Goal: Download file/media

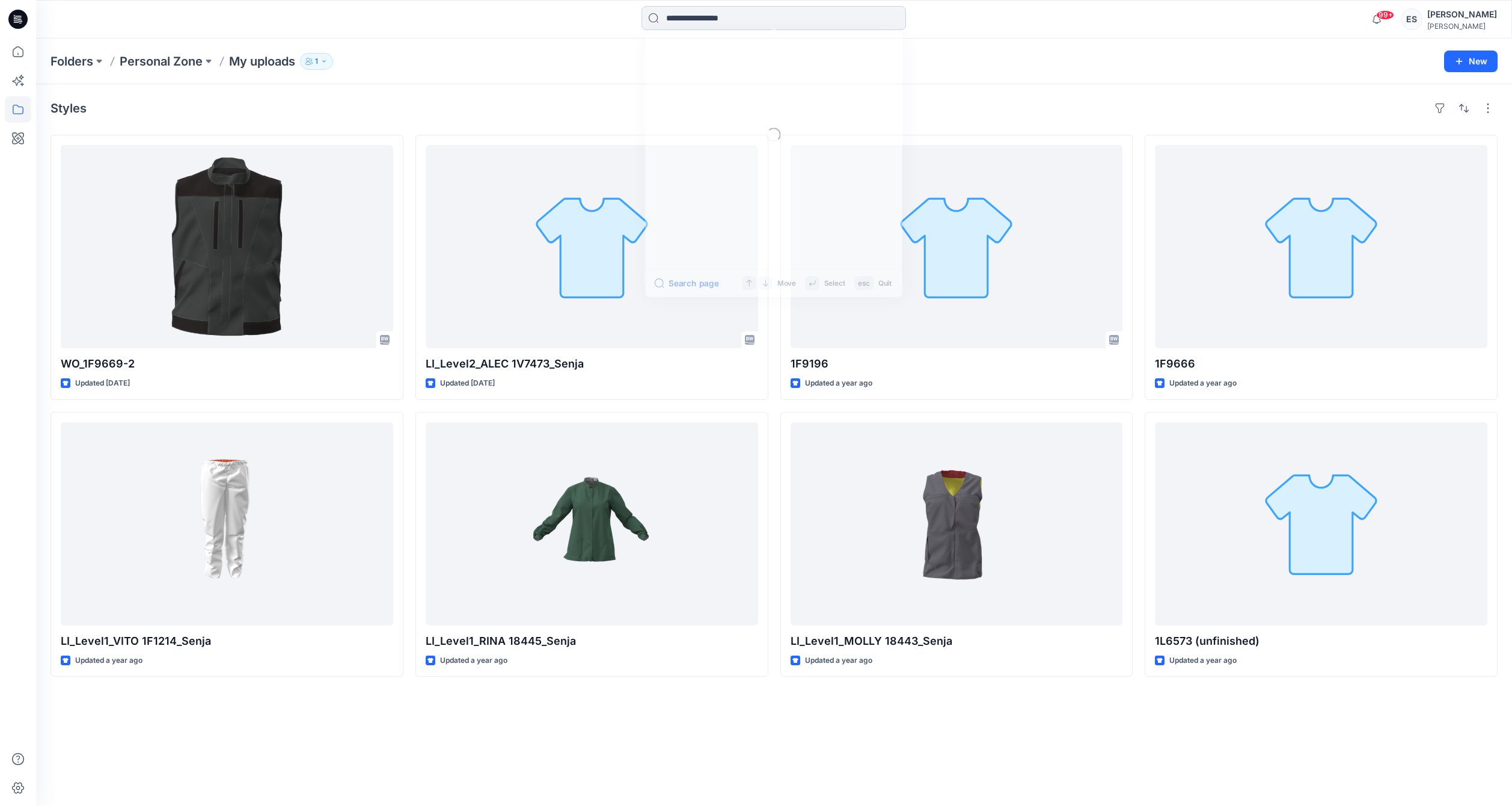
click at [763, 9] on input at bounding box center [774, 17] width 264 height 24
click at [756, 73] on link "1g2233" at bounding box center [774, 66] width 259 height 22
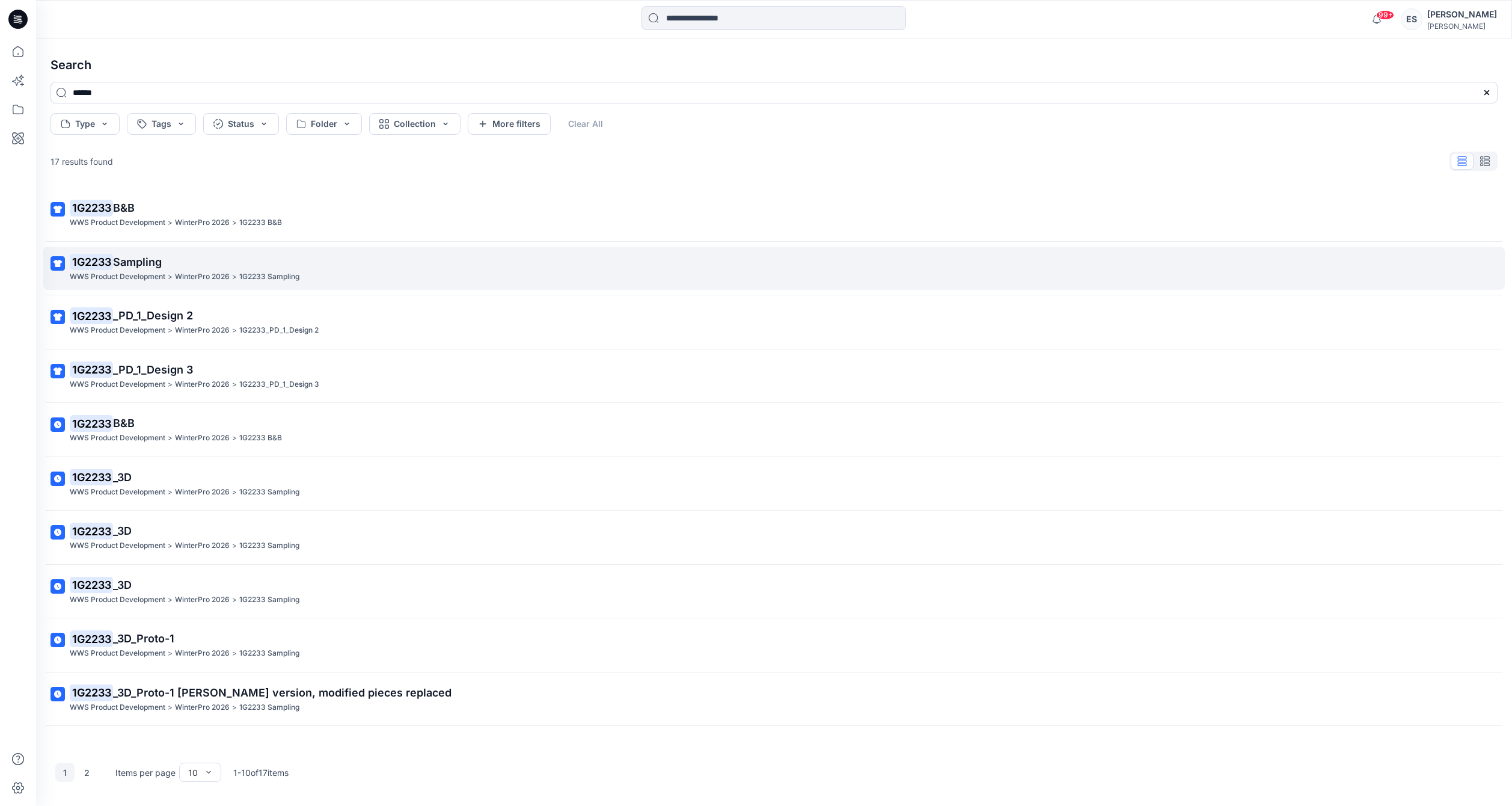
click at [230, 258] on p "1G2233 Sampling" at bounding box center [773, 262] width 1407 height 17
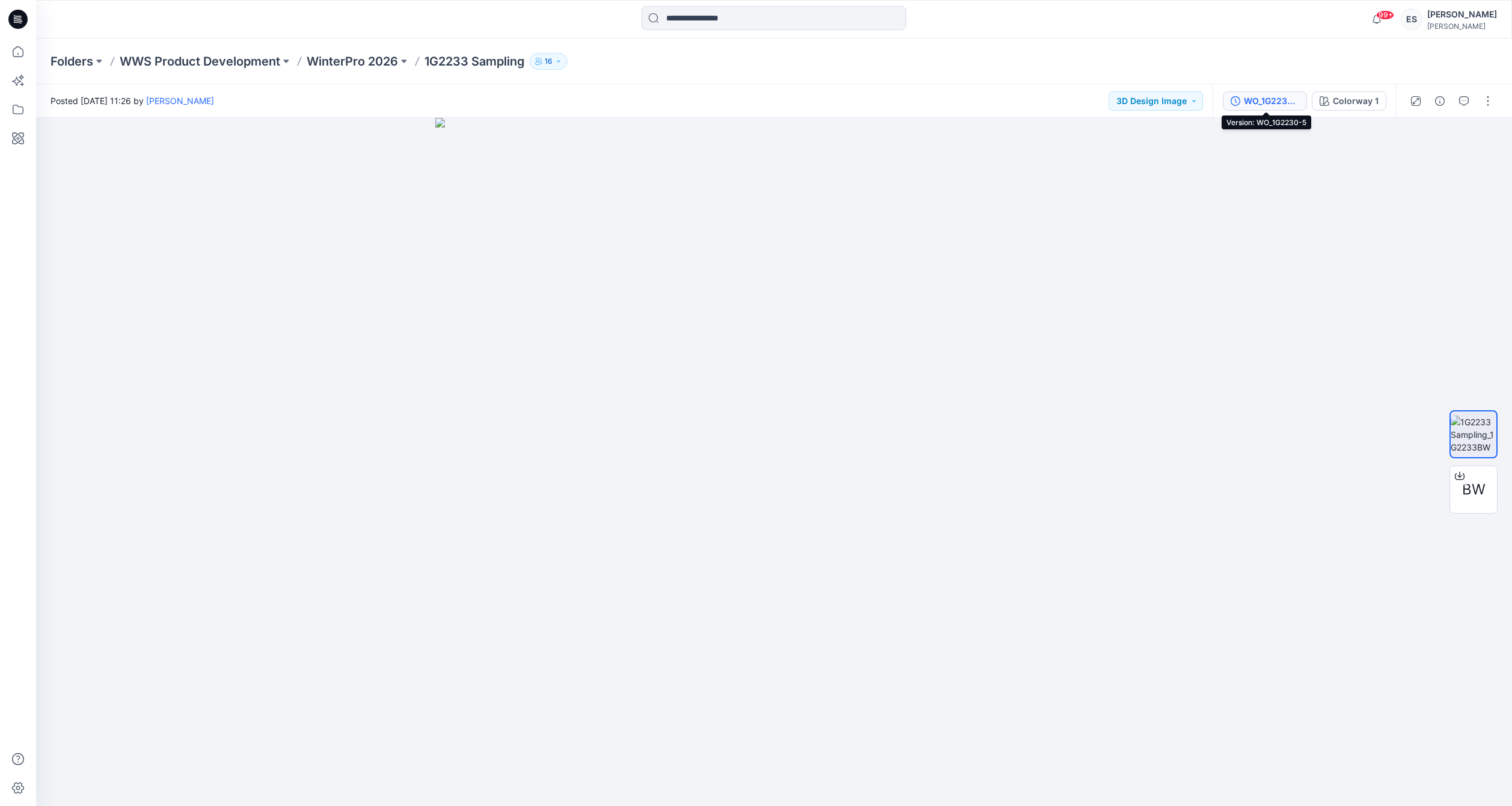
click at [1234, 103] on icon "button" at bounding box center [1235, 101] width 10 height 10
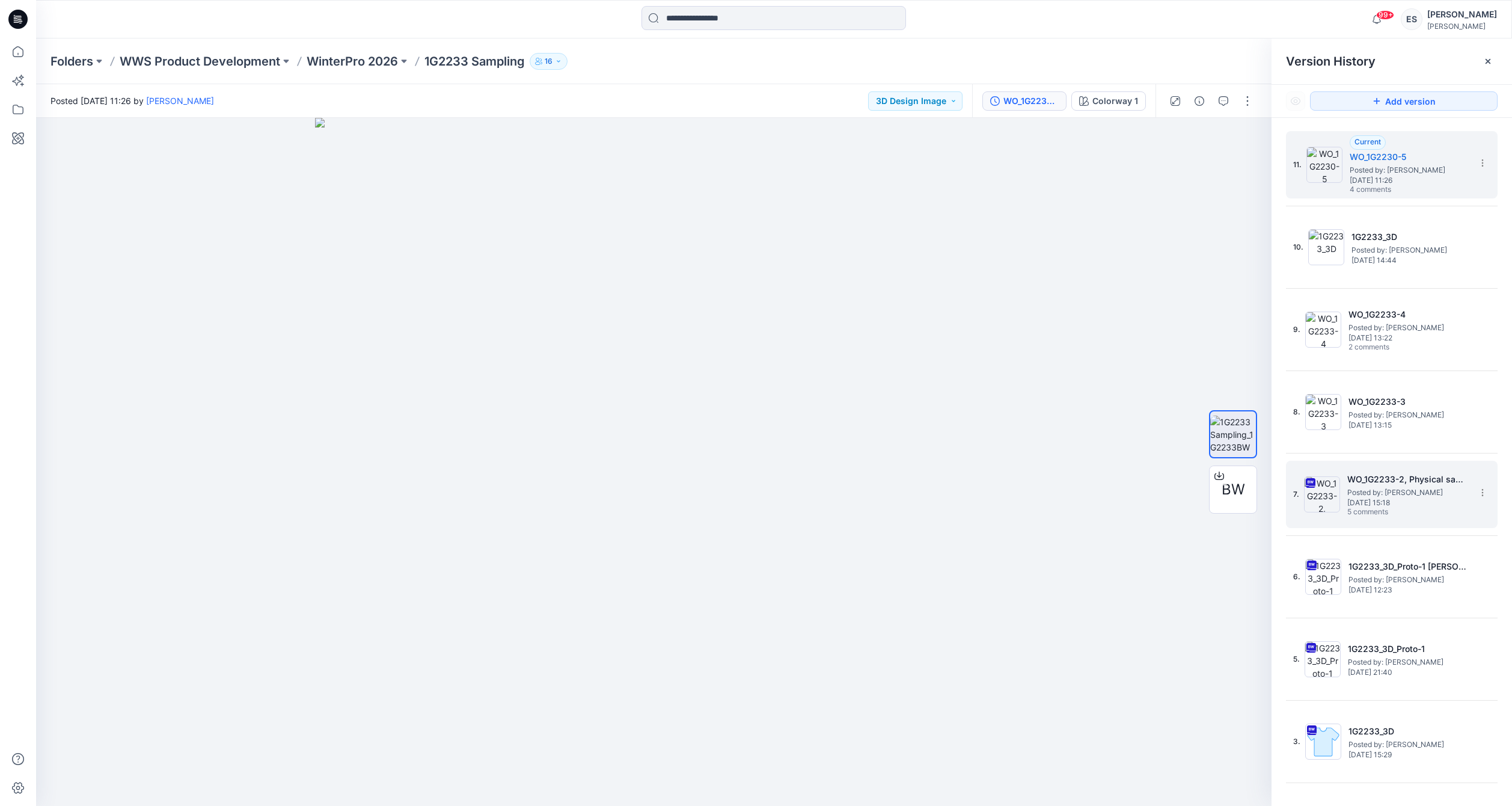
click at [1364, 495] on span "Posted by: [PERSON_NAME]" at bounding box center [1407, 492] width 121 height 12
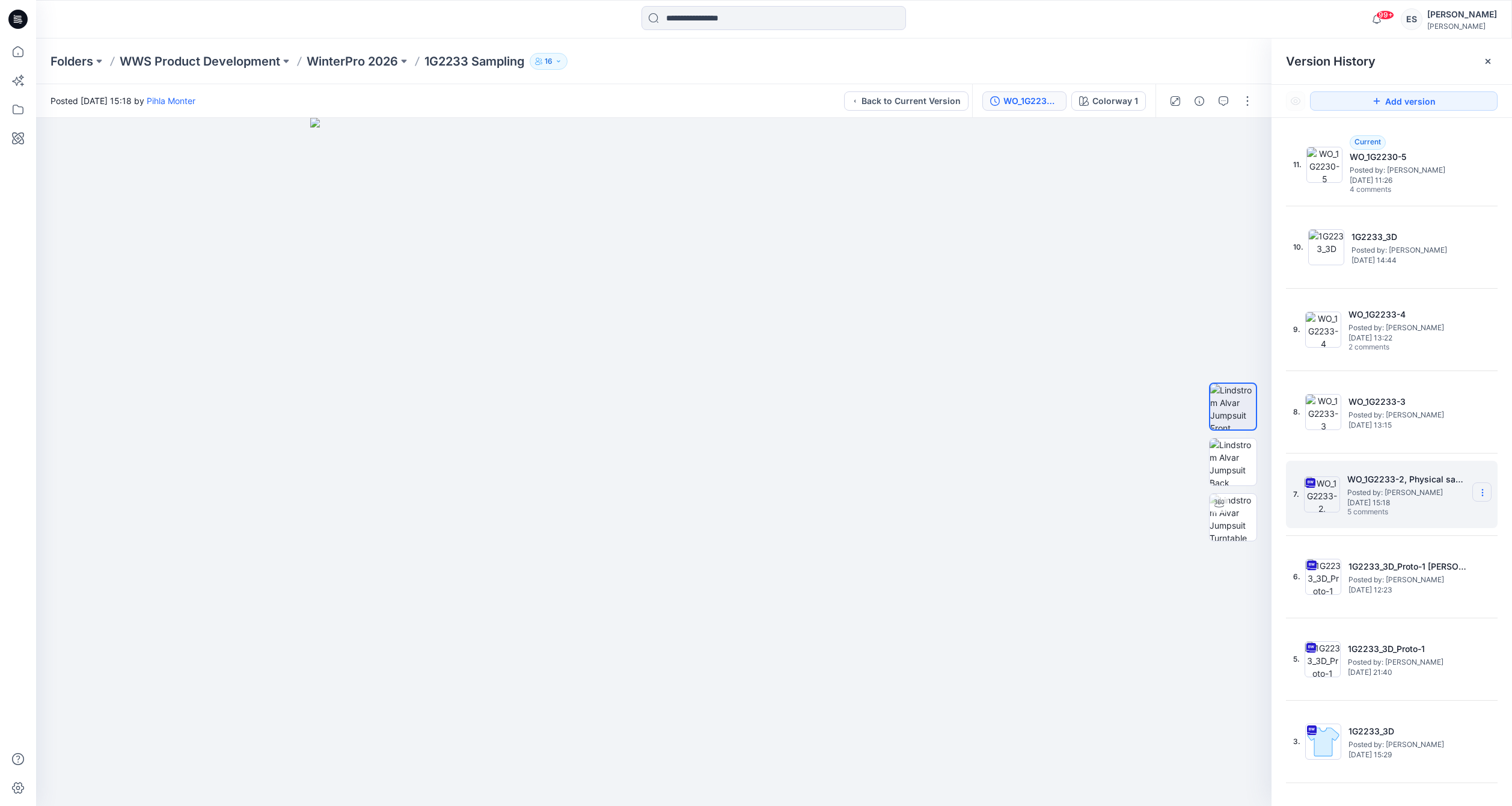
click at [1478, 495] on icon at bounding box center [1483, 492] width 10 height 10
click at [1431, 520] on span "Download Source BW File" at bounding box center [1422, 515] width 101 height 14
